Goal: Check status: Check status

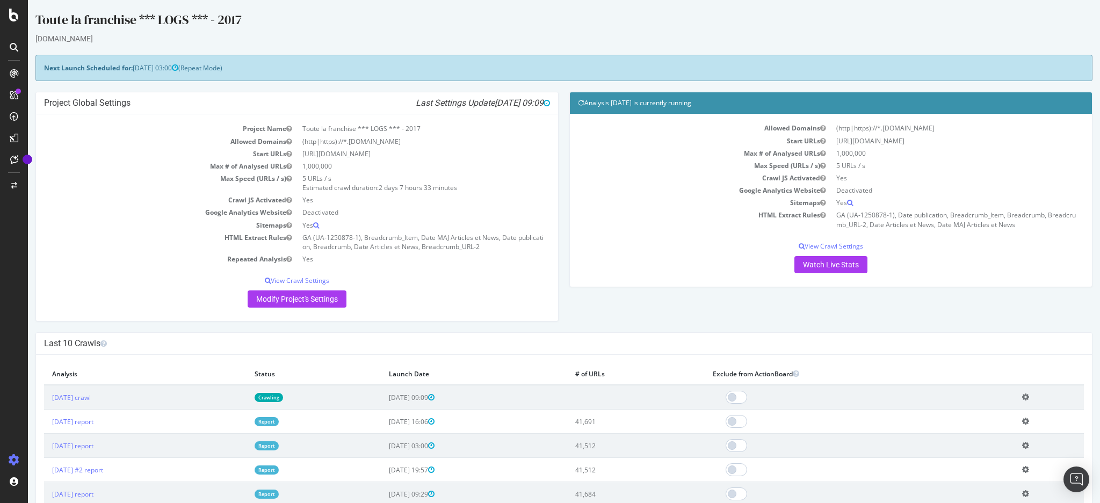
click at [708, 309] on div "Project Global Settings Last Settings Update 2025-08-29 09:09 Project Name Tout…" at bounding box center [564, 212] width 1068 height 241
click at [90, 401] on link "[DATE] crawl" at bounding box center [71, 397] width 39 height 9
